Goal: Task Accomplishment & Management: Use online tool/utility

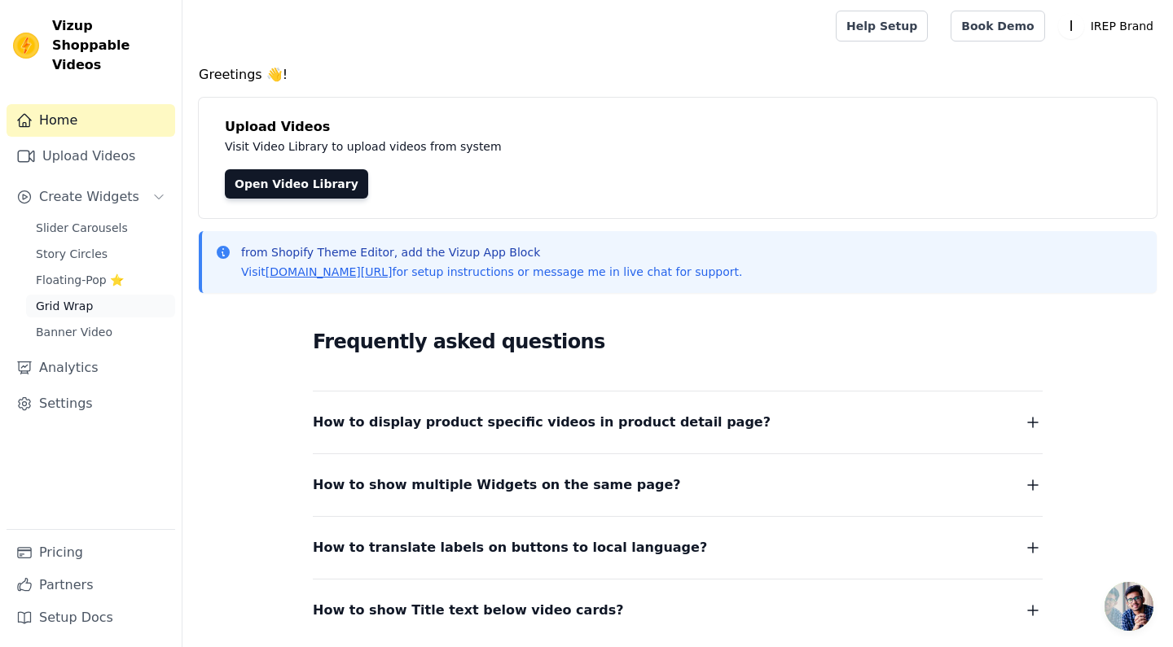
click at [68, 298] on span "Grid Wrap" at bounding box center [64, 306] width 57 height 16
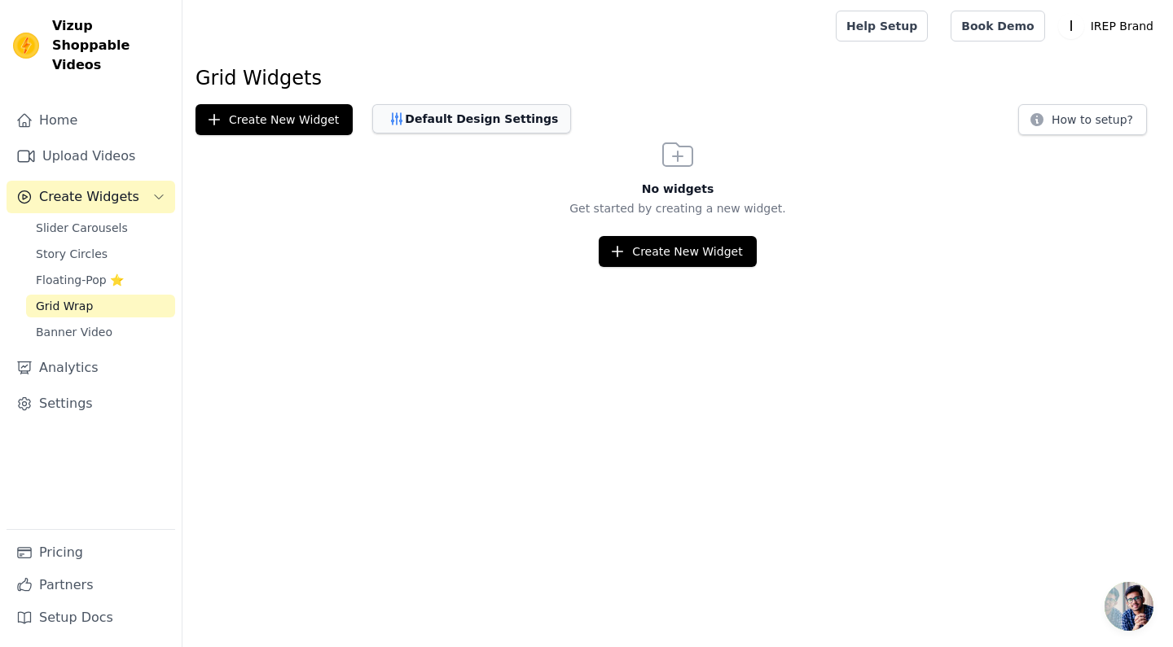
click at [469, 116] on button "Default Design Settings" at bounding box center [471, 118] width 199 height 29
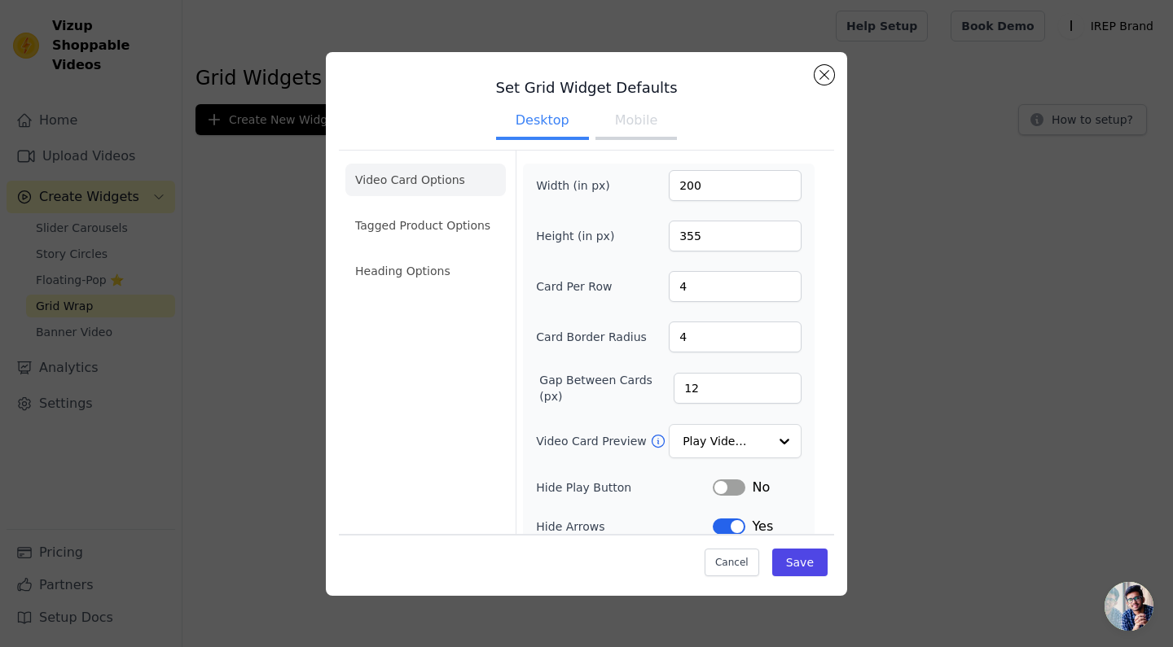
click at [639, 118] on button "Mobile" at bounding box center [635, 122] width 81 height 36
click at [555, 117] on button "Desktop" at bounding box center [542, 122] width 93 height 36
click at [432, 230] on li "Tagged Product Options" at bounding box center [425, 225] width 160 height 33
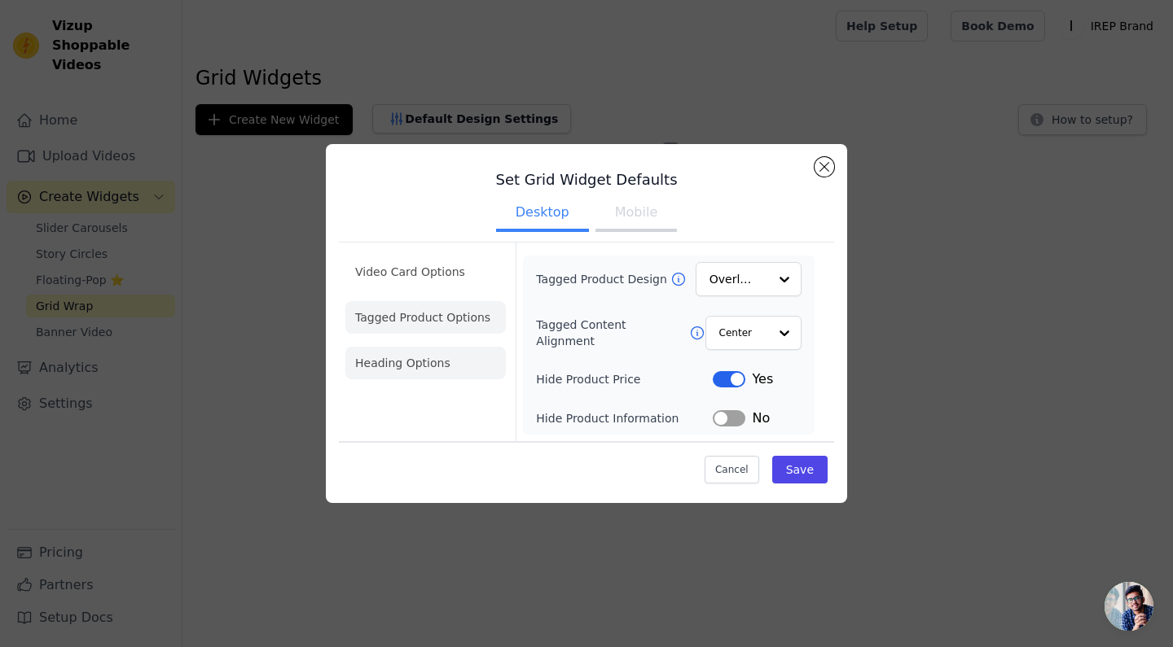
click at [414, 362] on li "Heading Options" at bounding box center [425, 363] width 160 height 33
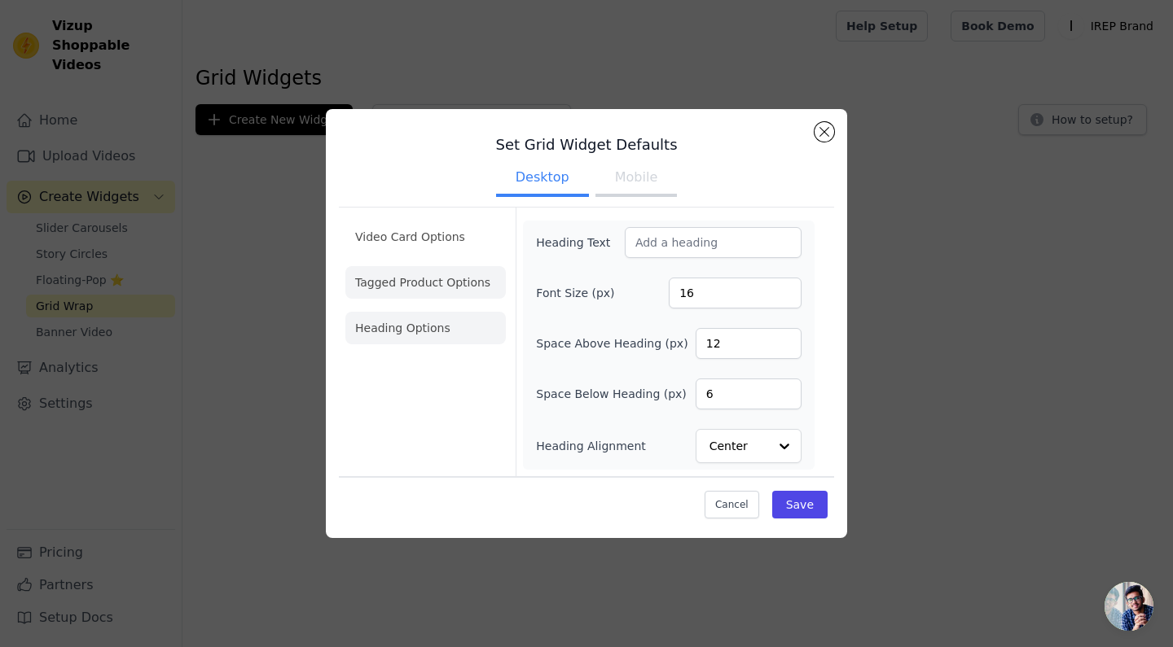
click at [419, 287] on li "Tagged Product Options" at bounding box center [425, 282] width 160 height 33
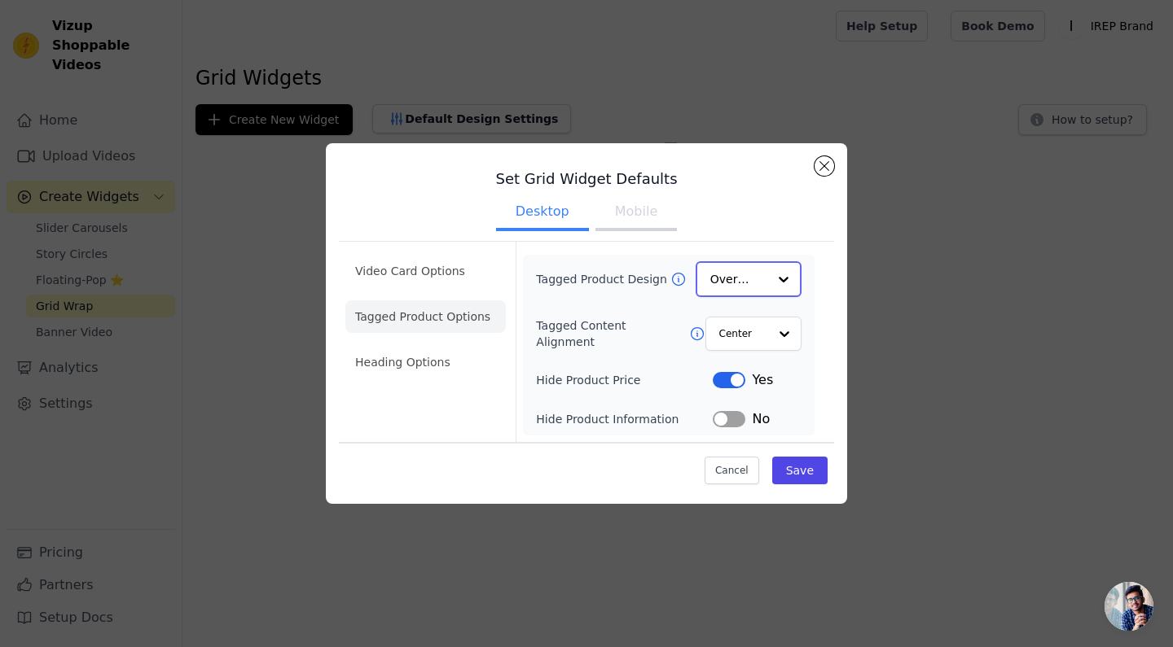
click at [766, 279] on input "Tagged Product Design" at bounding box center [738, 279] width 57 height 33
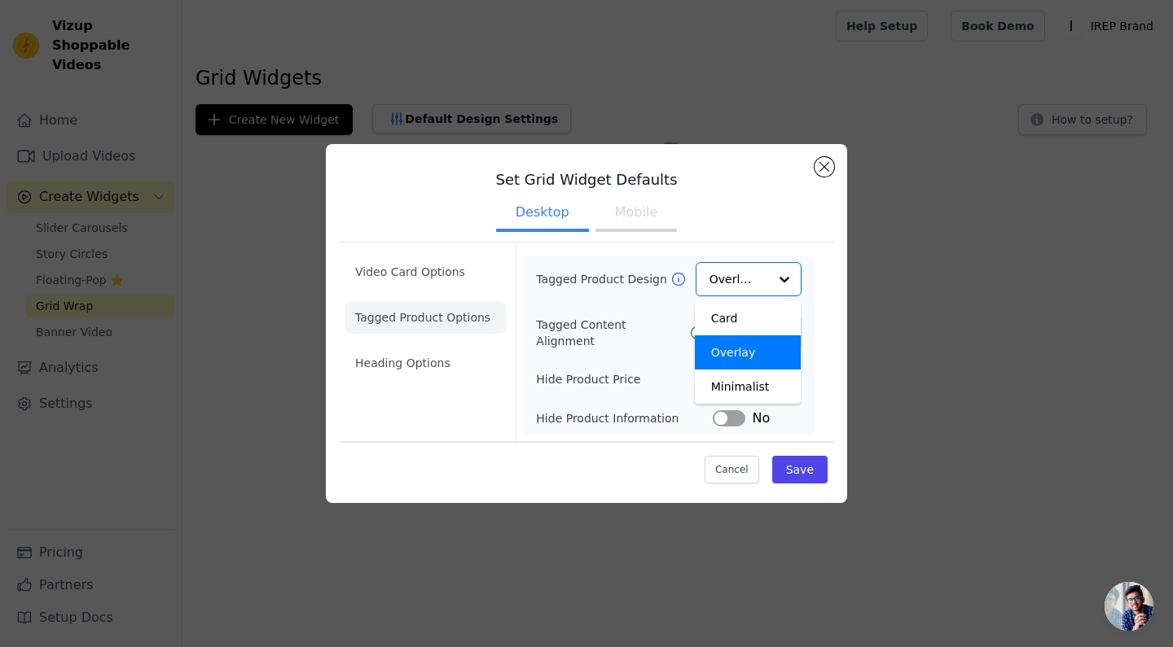
click at [815, 283] on form "Tagged Product Design Card Overlay Minimalist Option Overlay, selected. You are…" at bounding box center [667, 342] width 305 height 199
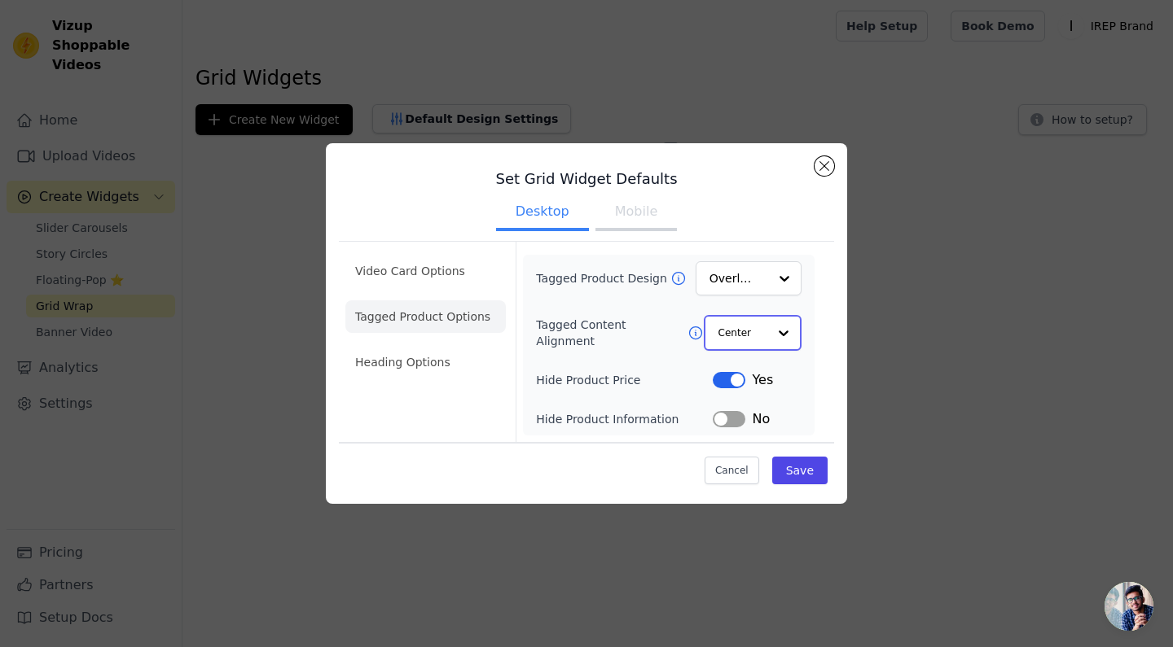
click at [780, 330] on div at bounding box center [783, 333] width 33 height 33
click at [813, 293] on div "Tagged Product Design Overlay Tagged Content Alignment Center Hide Product Pric…" at bounding box center [669, 345] width 292 height 179
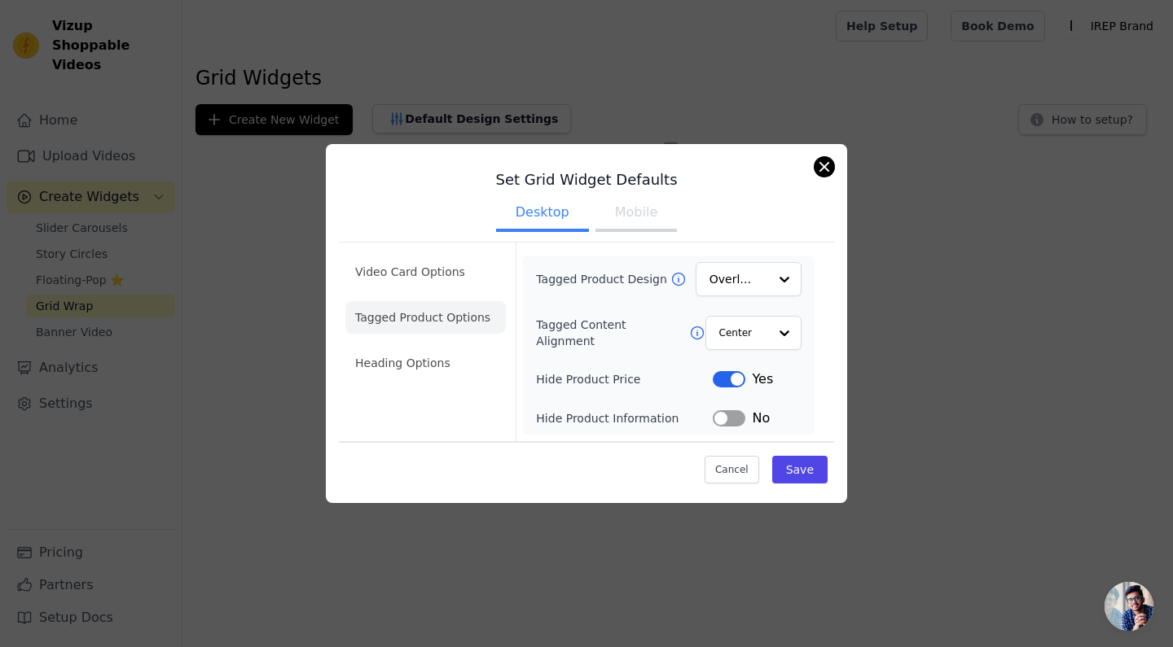
click at [818, 173] on button "Close modal" at bounding box center [824, 167] width 20 height 20
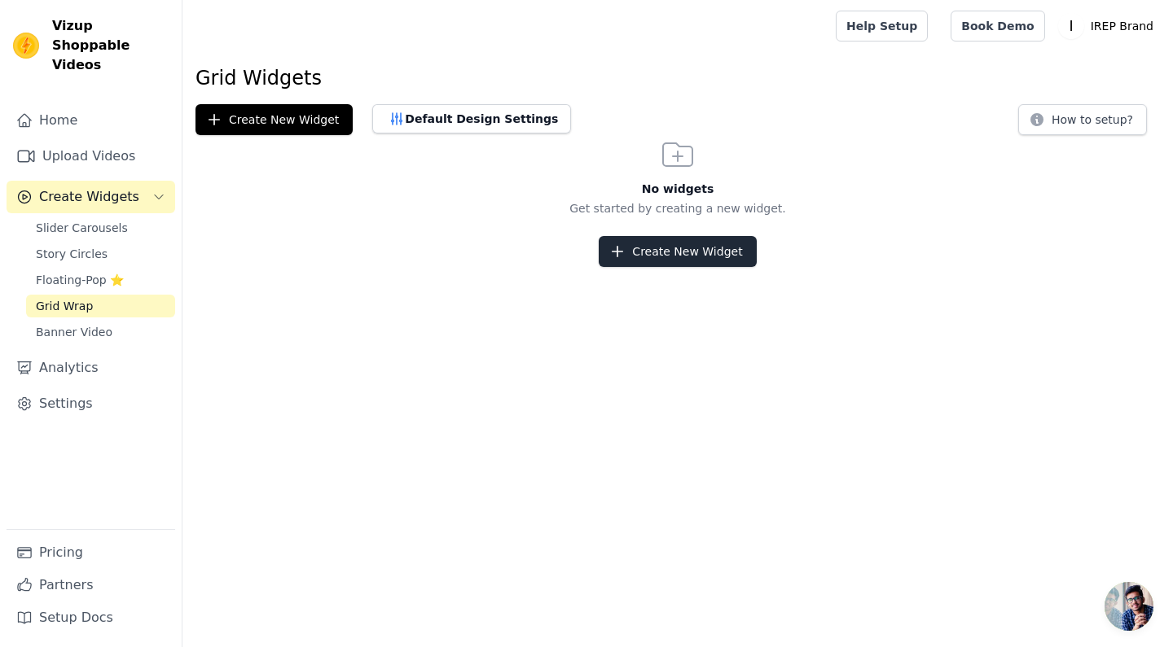
click at [638, 258] on button "Create New Widget" at bounding box center [677, 251] width 157 height 31
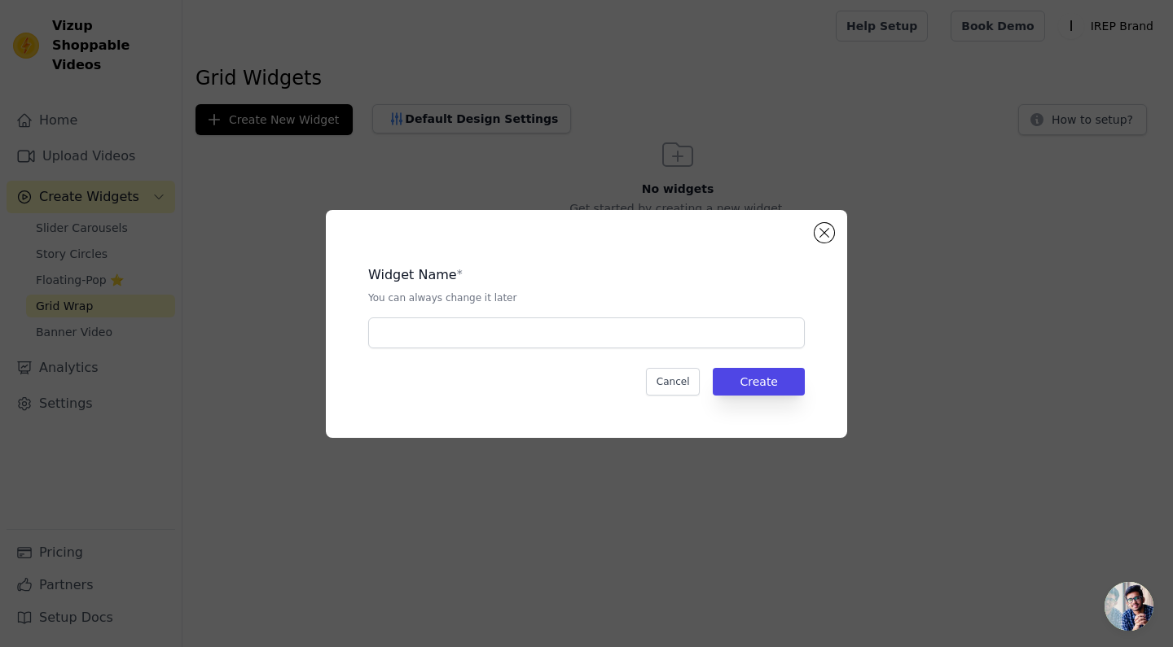
click at [498, 351] on div "Widget Name * You can always change it later Cancel Create" at bounding box center [586, 324] width 469 height 176
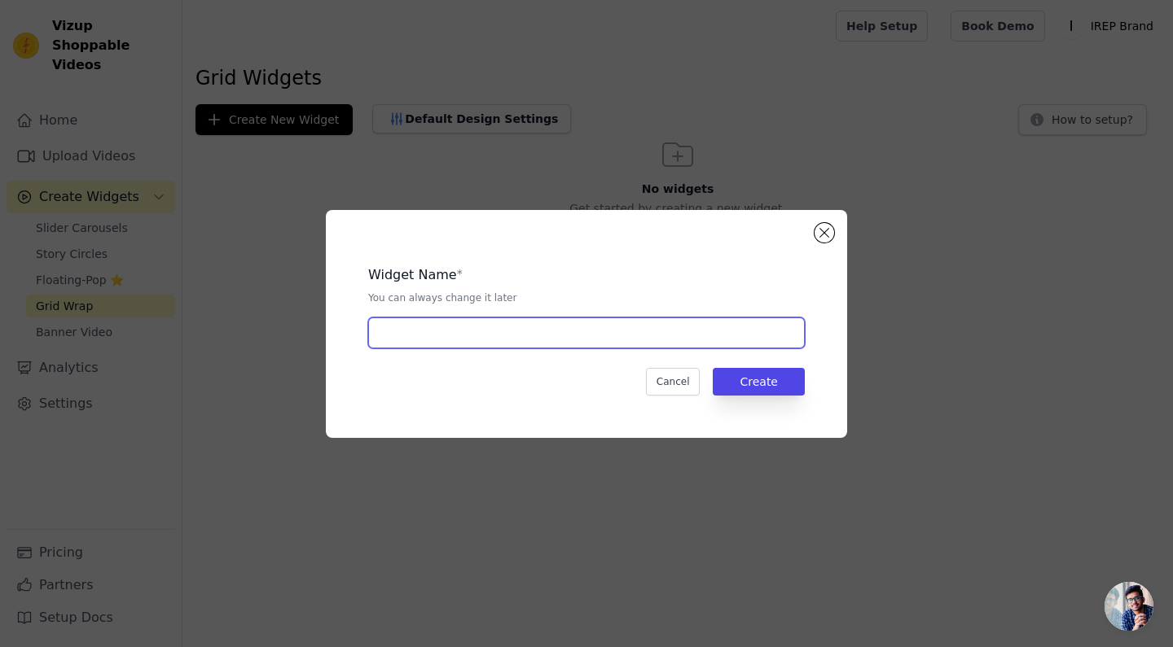
click at [490, 340] on input "text" at bounding box center [586, 333] width 436 height 31
paste input "IREP STEALTH WEALTH LIFESTYLE"
type input "IREP STEALTH WEALTH LIFESTYLE"
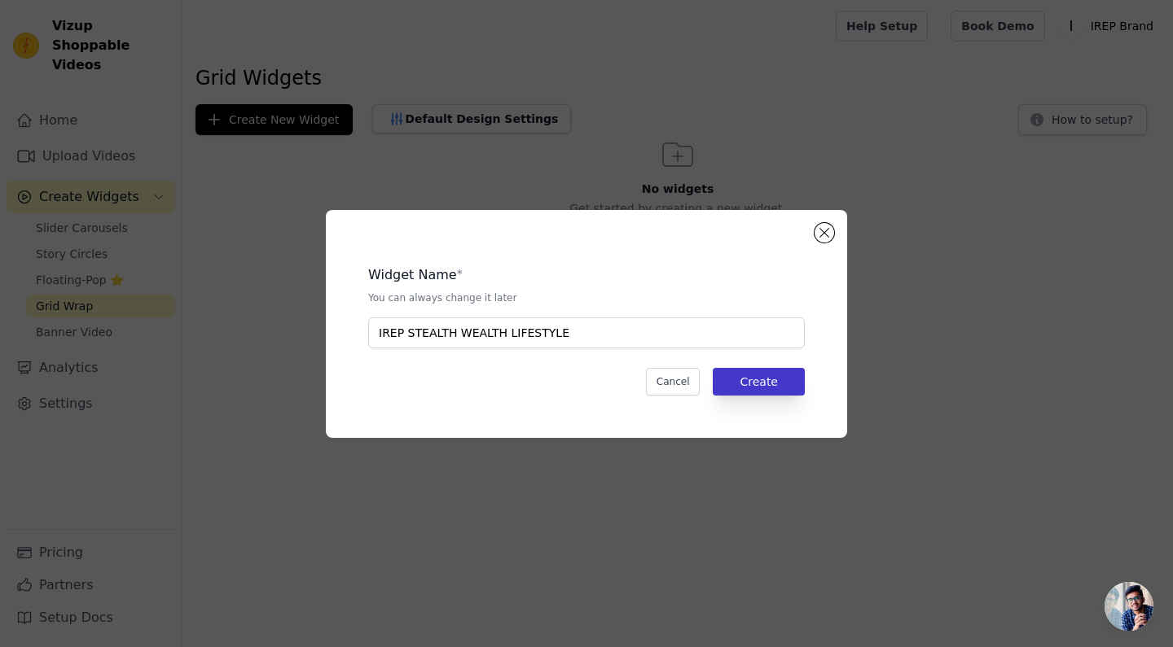
click at [776, 379] on button "Create" at bounding box center [759, 382] width 92 height 28
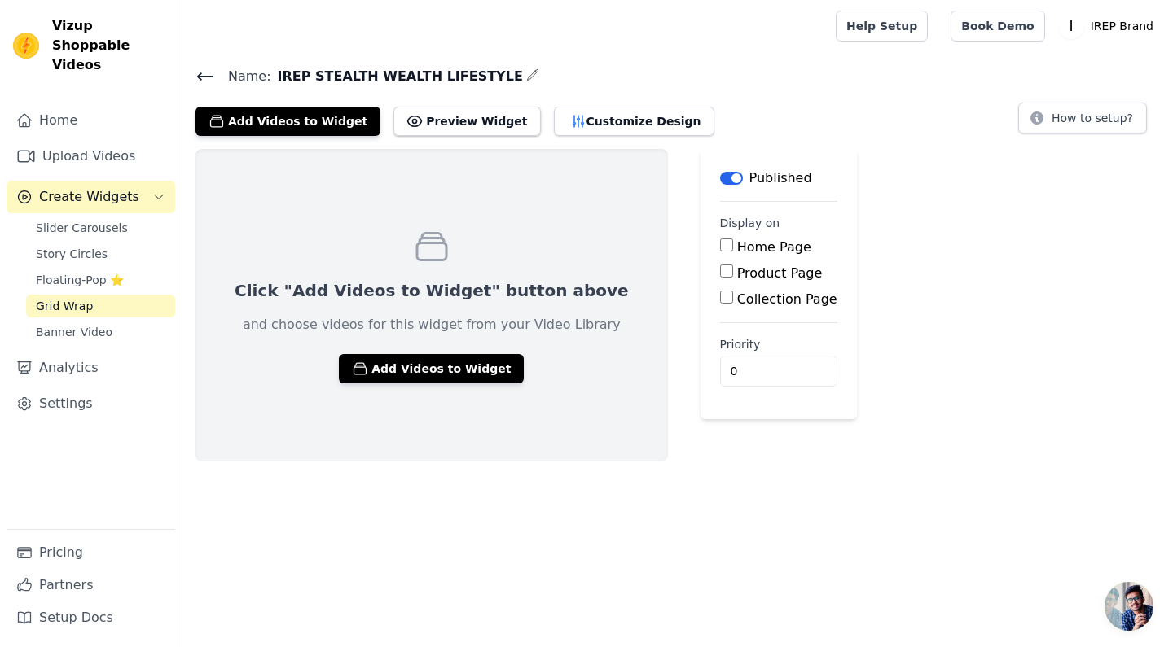
click at [720, 252] on input "Home Page" at bounding box center [726, 245] width 13 height 13
checkbox input "true"
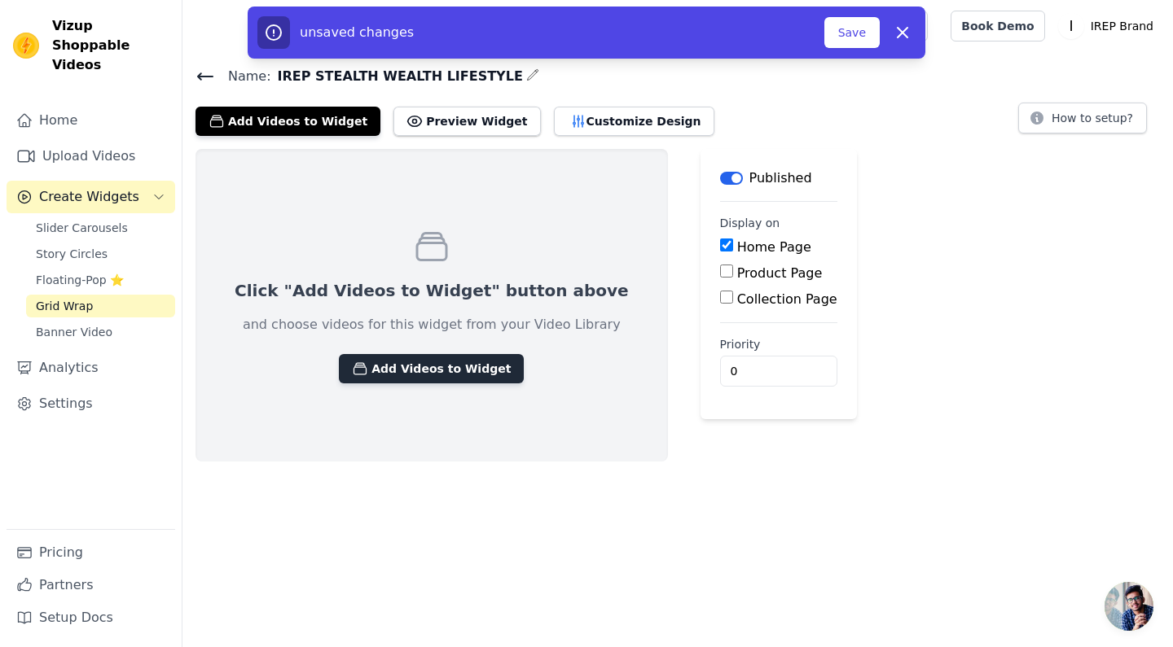
click at [424, 362] on button "Add Videos to Widget" at bounding box center [431, 368] width 185 height 29
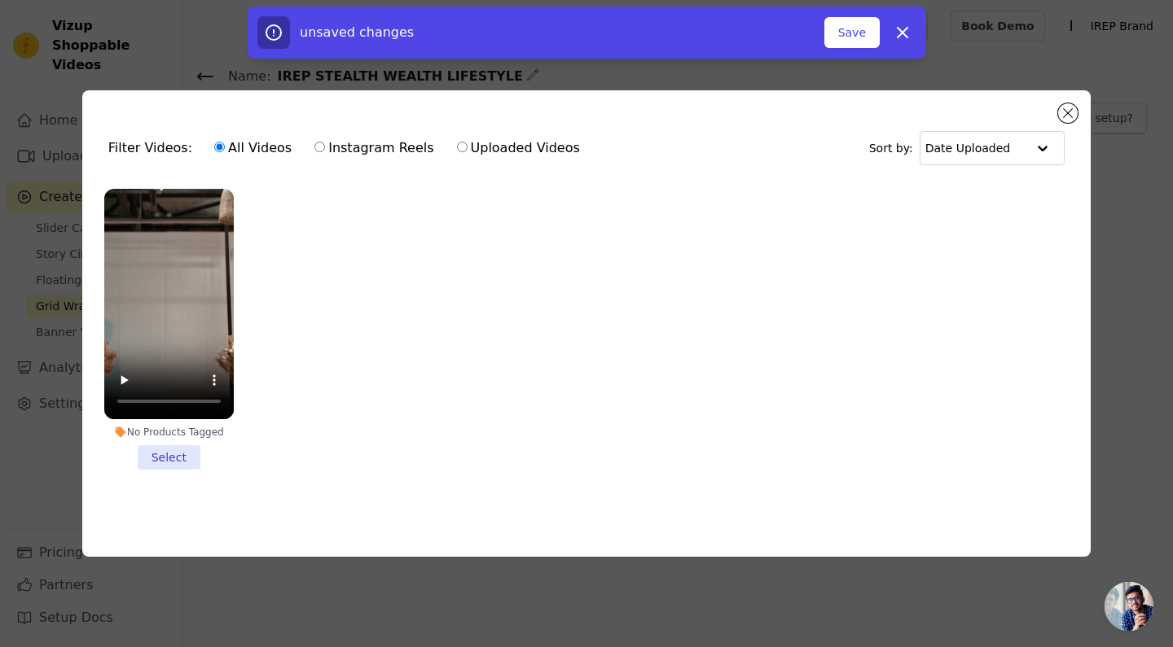
click at [457, 145] on input "Uploaded Videos" at bounding box center [462, 147] width 11 height 11
radio input "true"
click at [160, 461] on li "No Products Tagged Select" at bounding box center [168, 329] width 129 height 281
click at [0, 0] on input "No Products Tagged Select" at bounding box center [0, 0] width 0 height 0
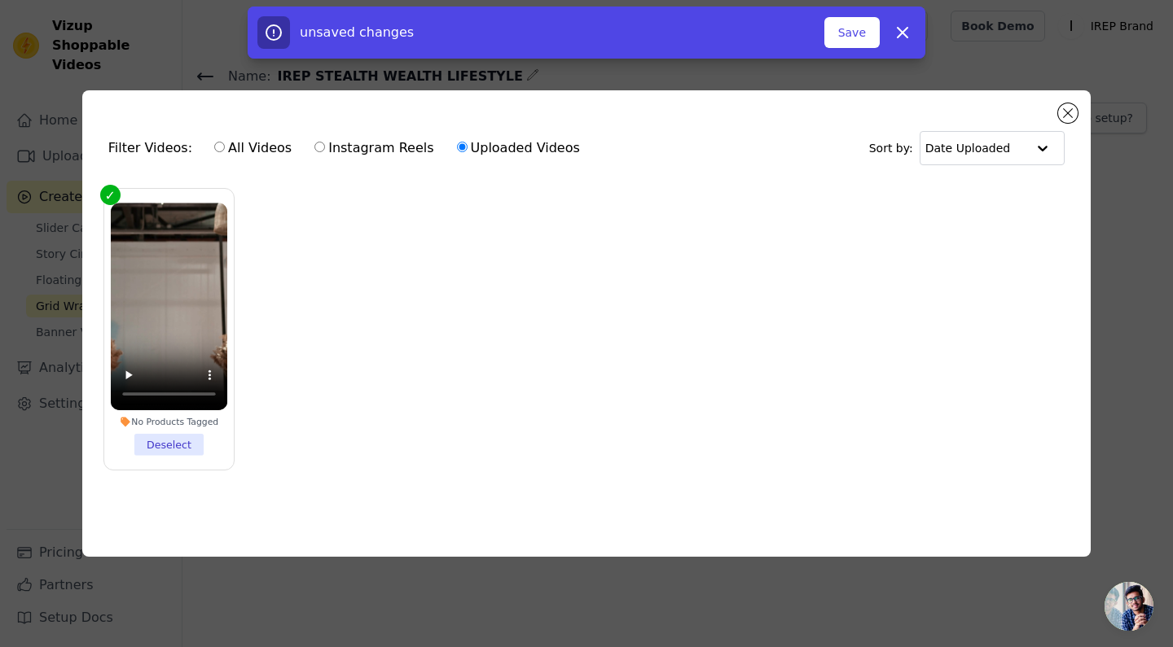
click at [160, 461] on label "No Products Tagged Deselect" at bounding box center [168, 329] width 131 height 283
click at [0, 0] on input "No Products Tagged Deselect" at bounding box center [0, 0] width 0 height 0
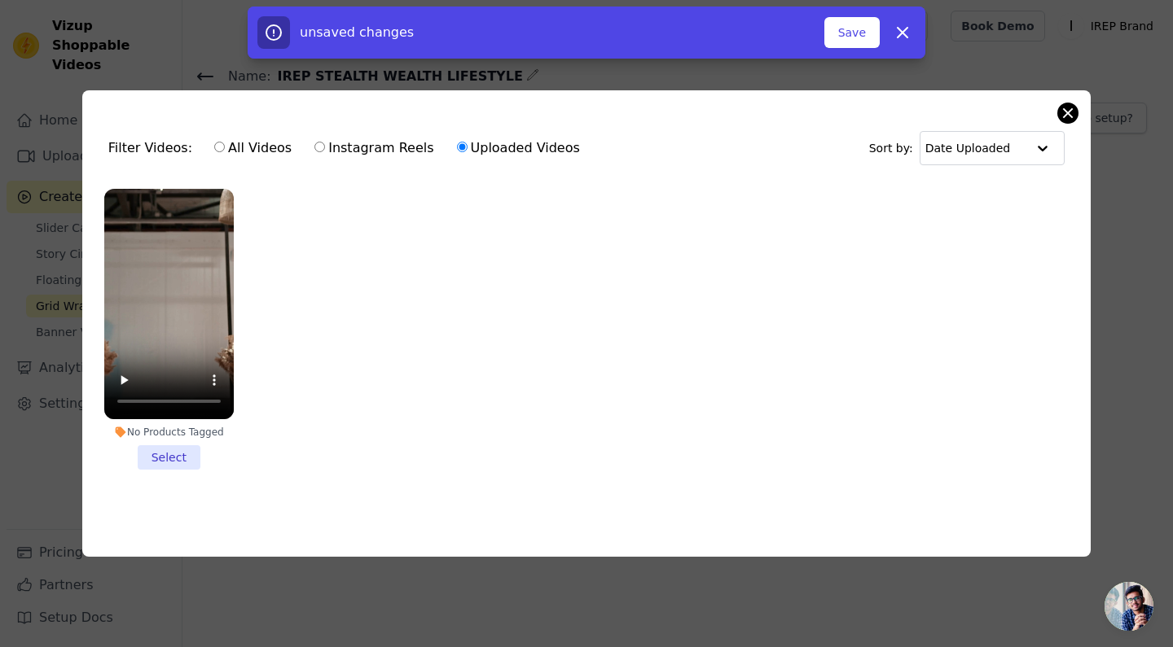
click at [1070, 109] on button "Close modal" at bounding box center [1068, 113] width 20 height 20
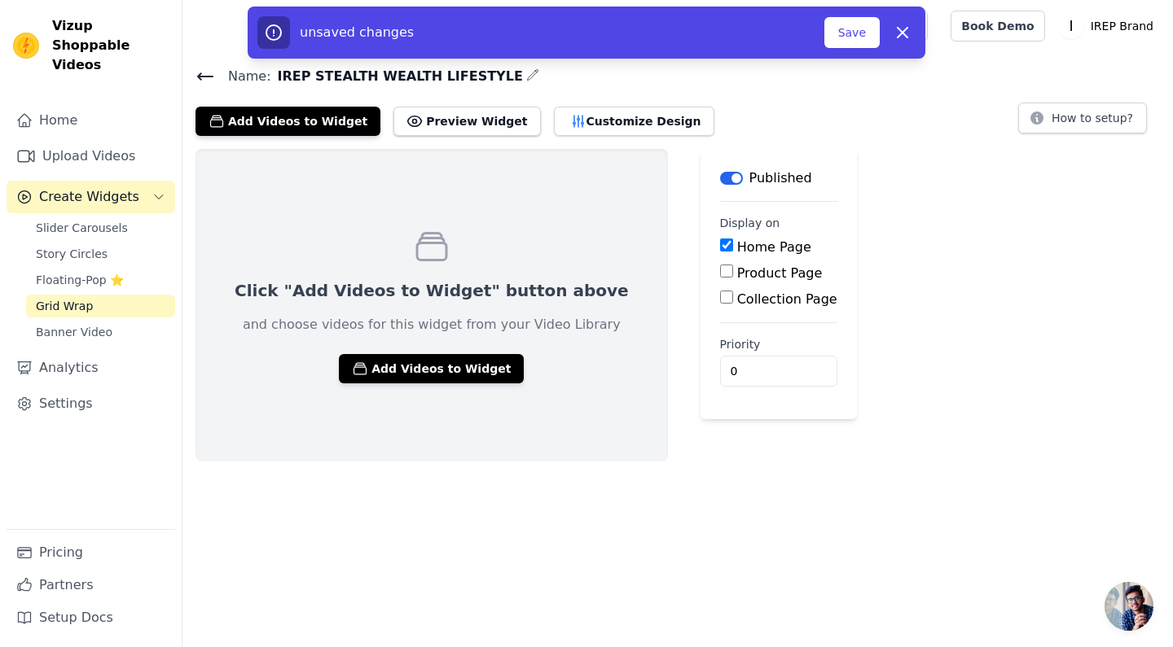
click at [720, 181] on button "Label" at bounding box center [731, 178] width 23 height 13
click at [874, 35] on button "Save" at bounding box center [851, 32] width 55 height 31
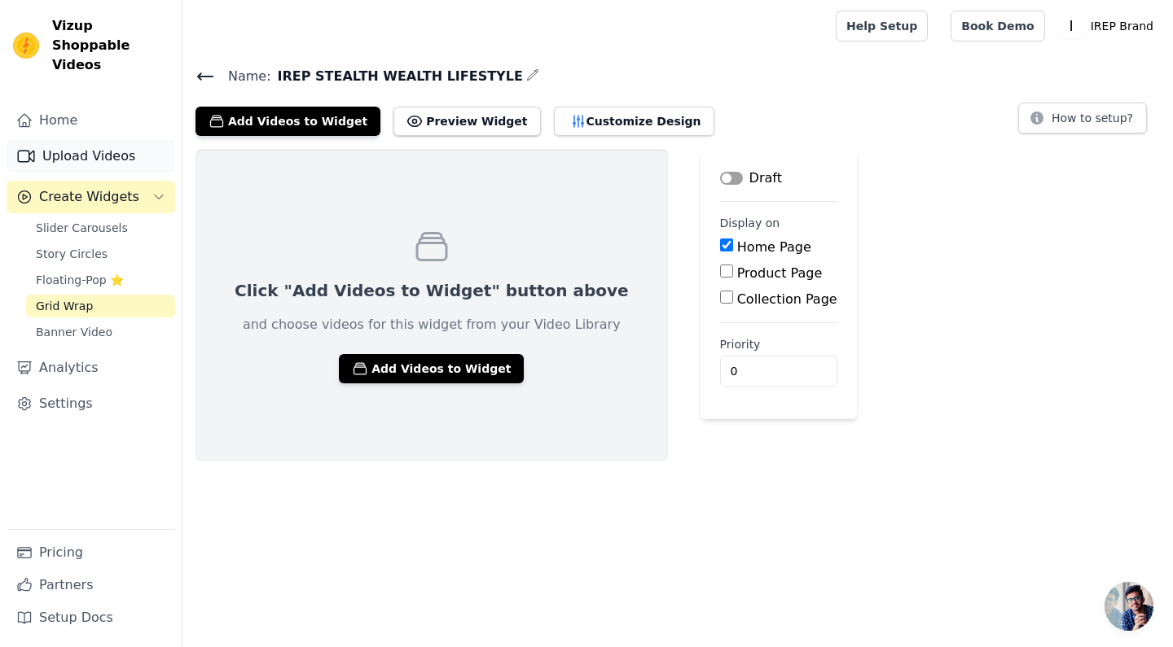
click at [103, 148] on link "Upload Videos" at bounding box center [91, 156] width 169 height 33
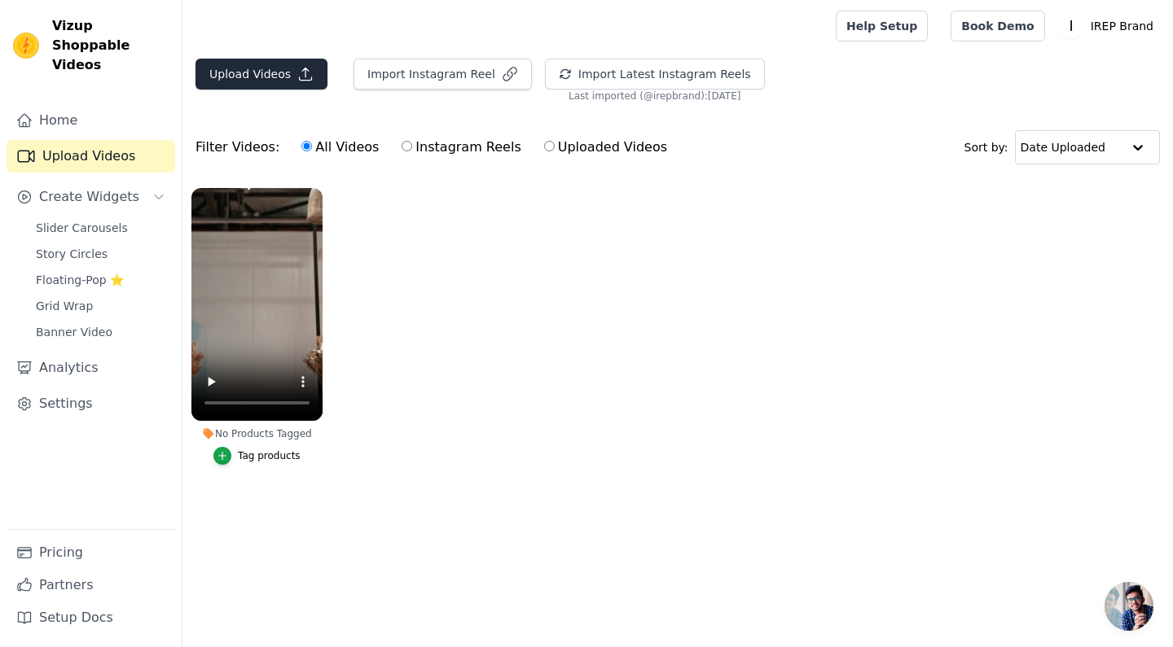
click at [270, 75] on button "Upload Videos" at bounding box center [261, 74] width 132 height 31
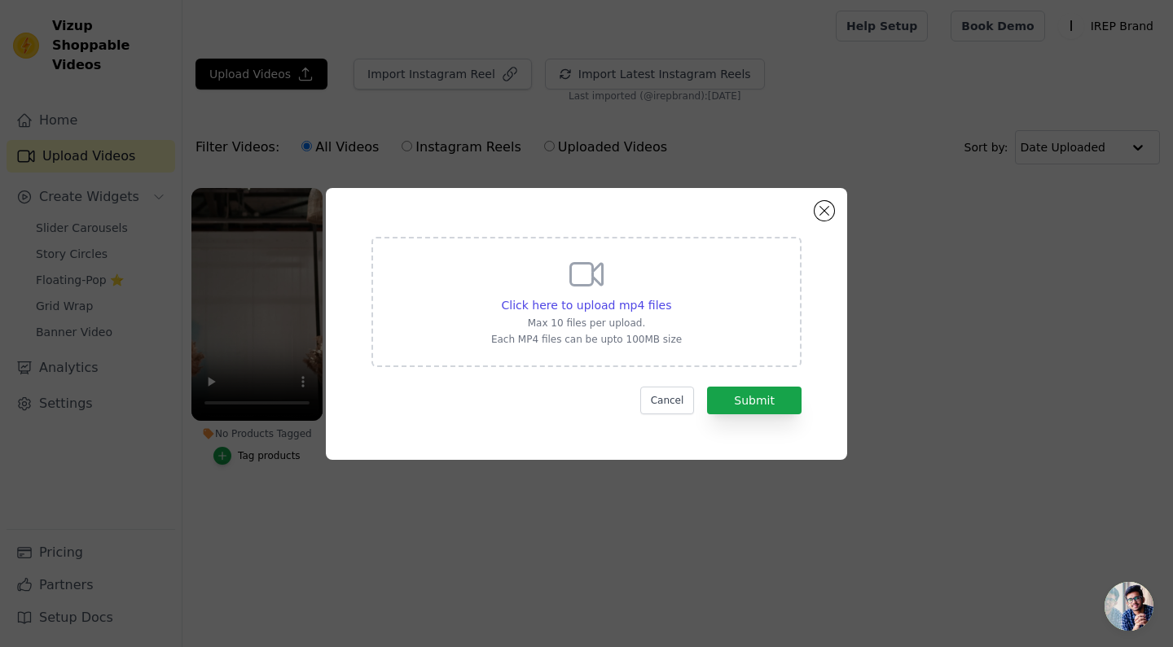
click at [530, 346] on div "Click here to upload mp4 files Max 10 files per upload. Each MP4 files can be u…" at bounding box center [586, 302] width 430 height 130
click at [670, 297] on input "Click here to upload mp4 files Max 10 files per upload. Each MP4 files can be u…" at bounding box center [670, 296] width 1 height 1
click at [673, 401] on button "Cancel" at bounding box center [667, 401] width 55 height 28
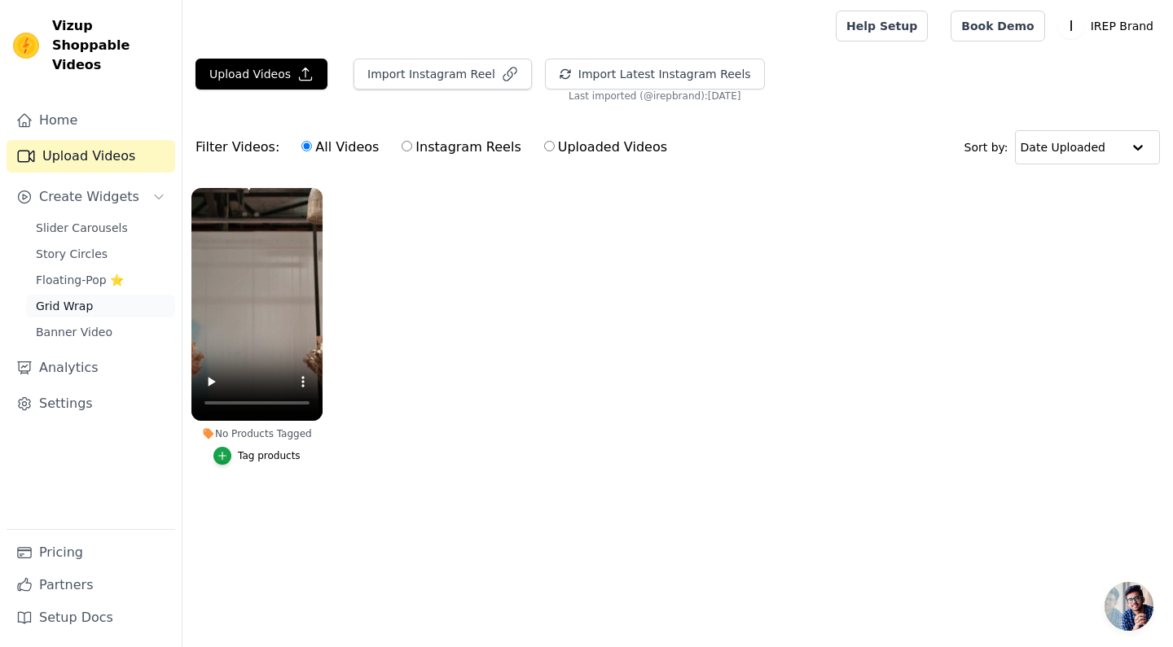
click at [68, 298] on span "Grid Wrap" at bounding box center [64, 306] width 57 height 16
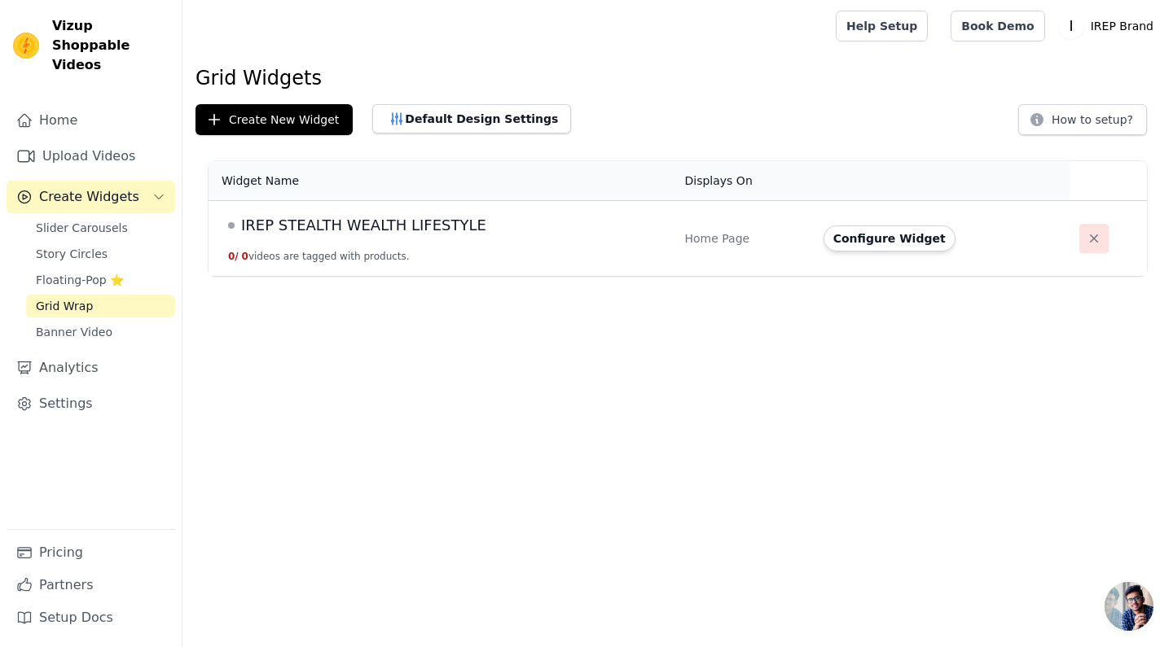
click at [1094, 235] on icon "button" at bounding box center [1093, 238] width 16 height 16
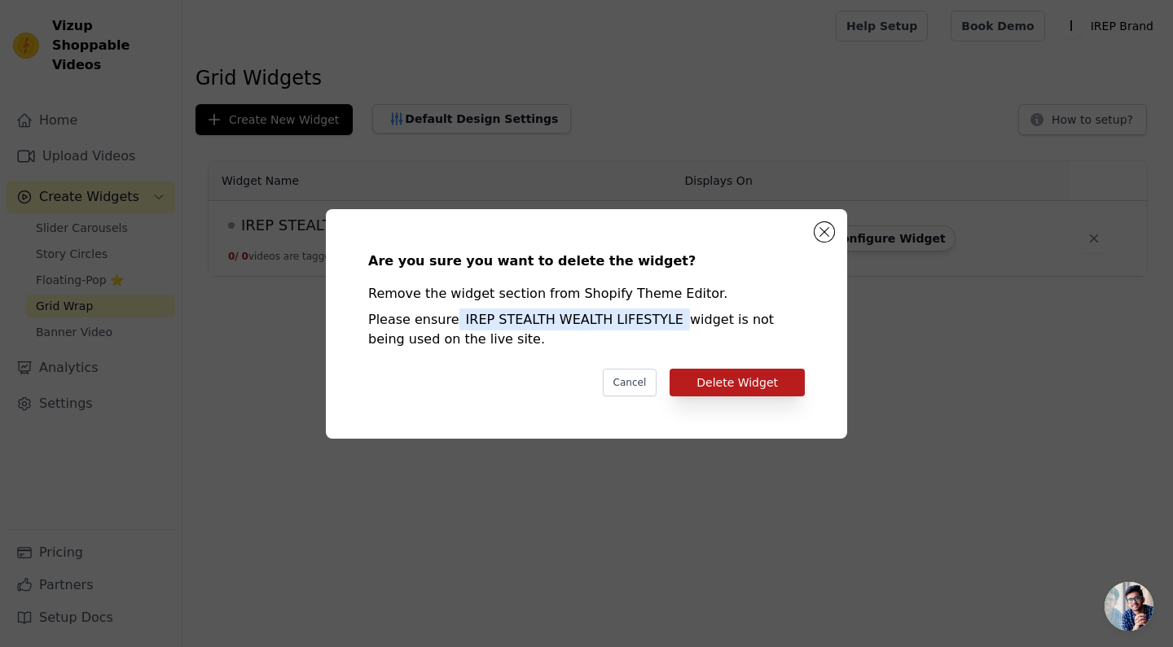
click at [764, 384] on button "Delete Widget" at bounding box center [736, 383] width 135 height 28
